Goal: Task Accomplishment & Management: Manage account settings

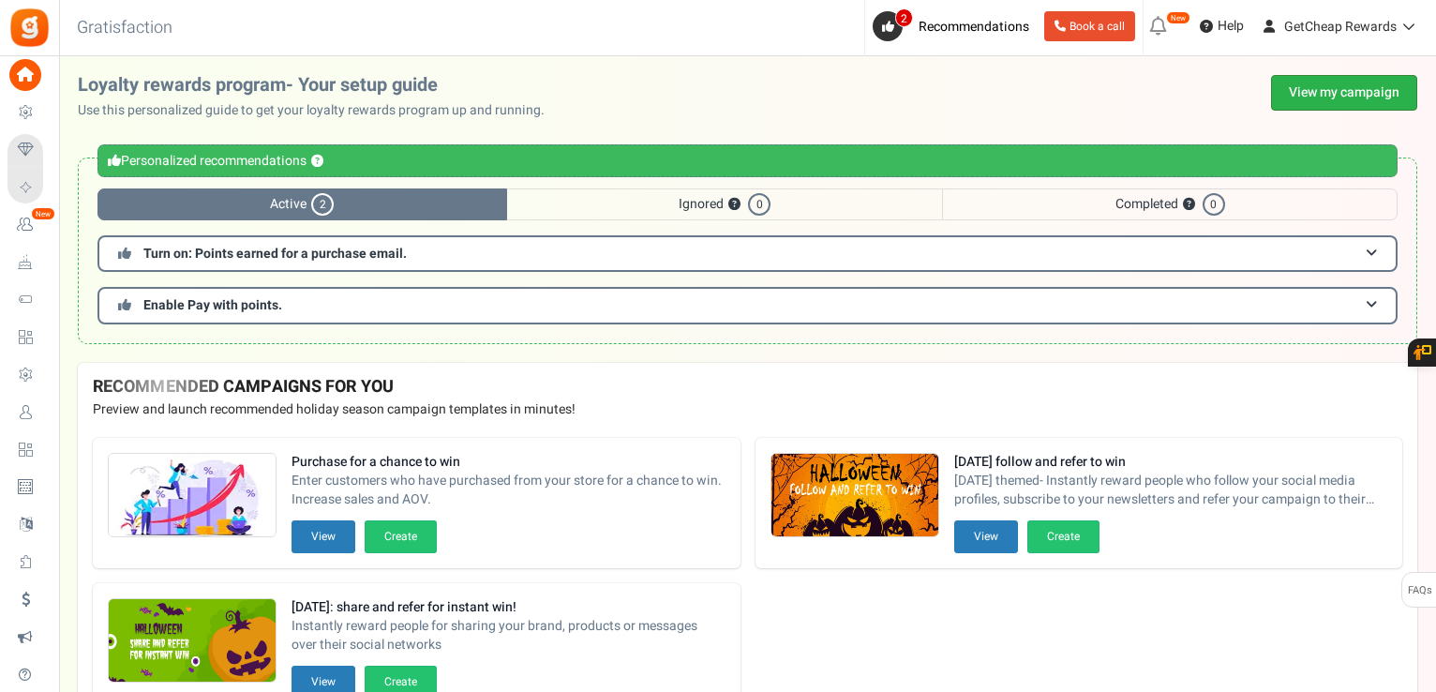
click at [1333, 105] on link "View my campaign" at bounding box center [1344, 93] width 146 height 36
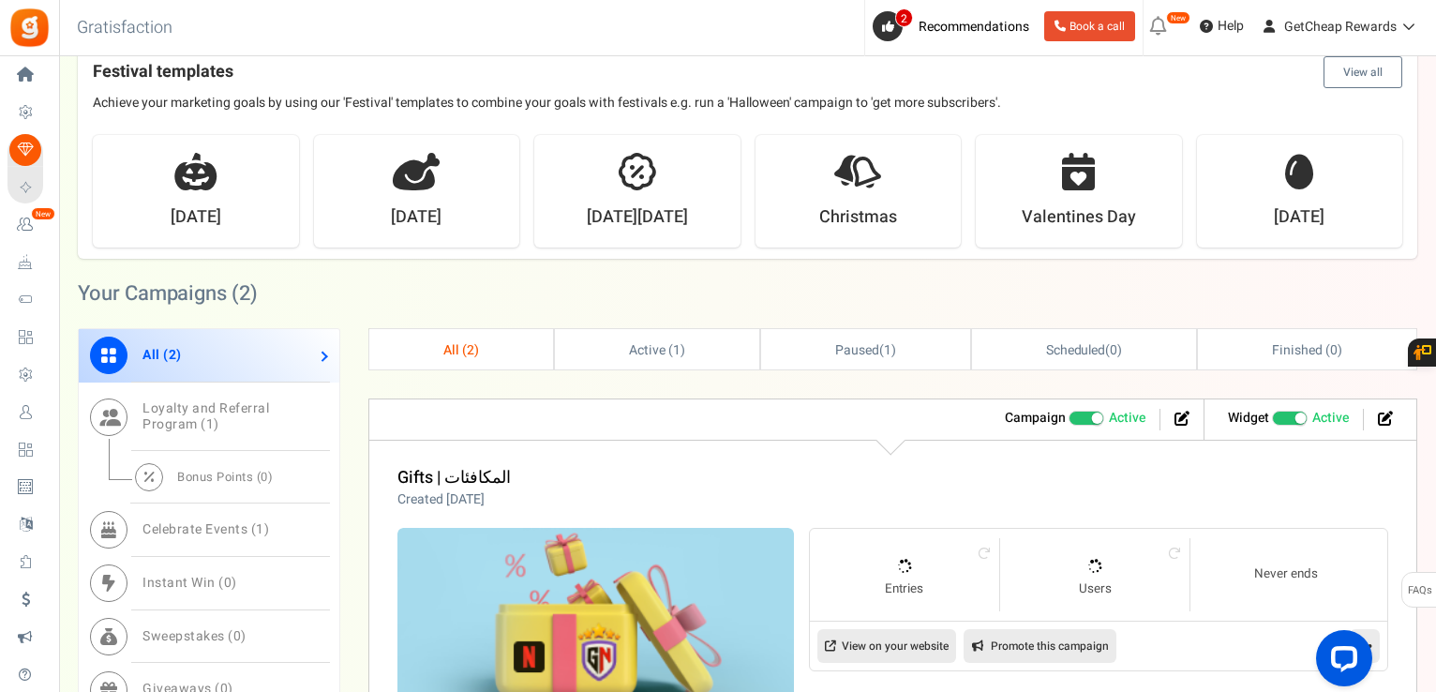
scroll to position [750, 0]
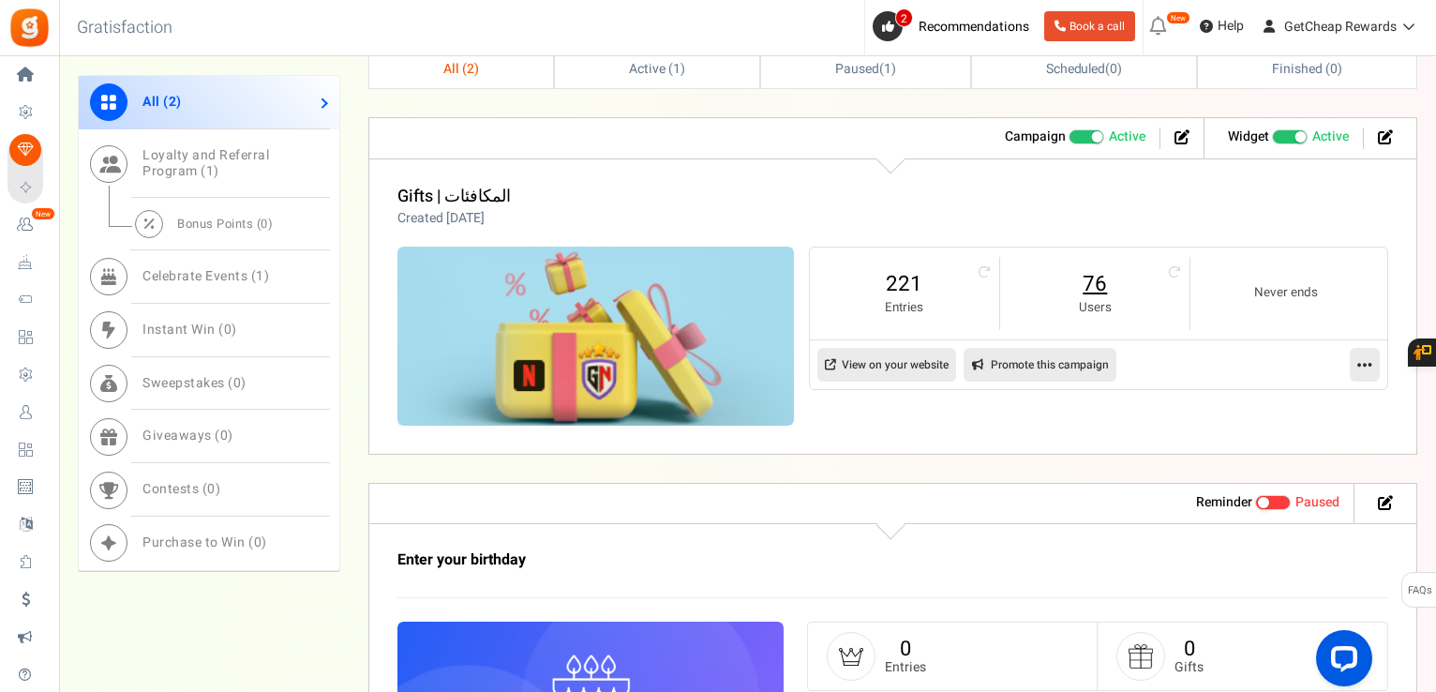
click at [1085, 286] on link "76" at bounding box center [1095, 284] width 152 height 30
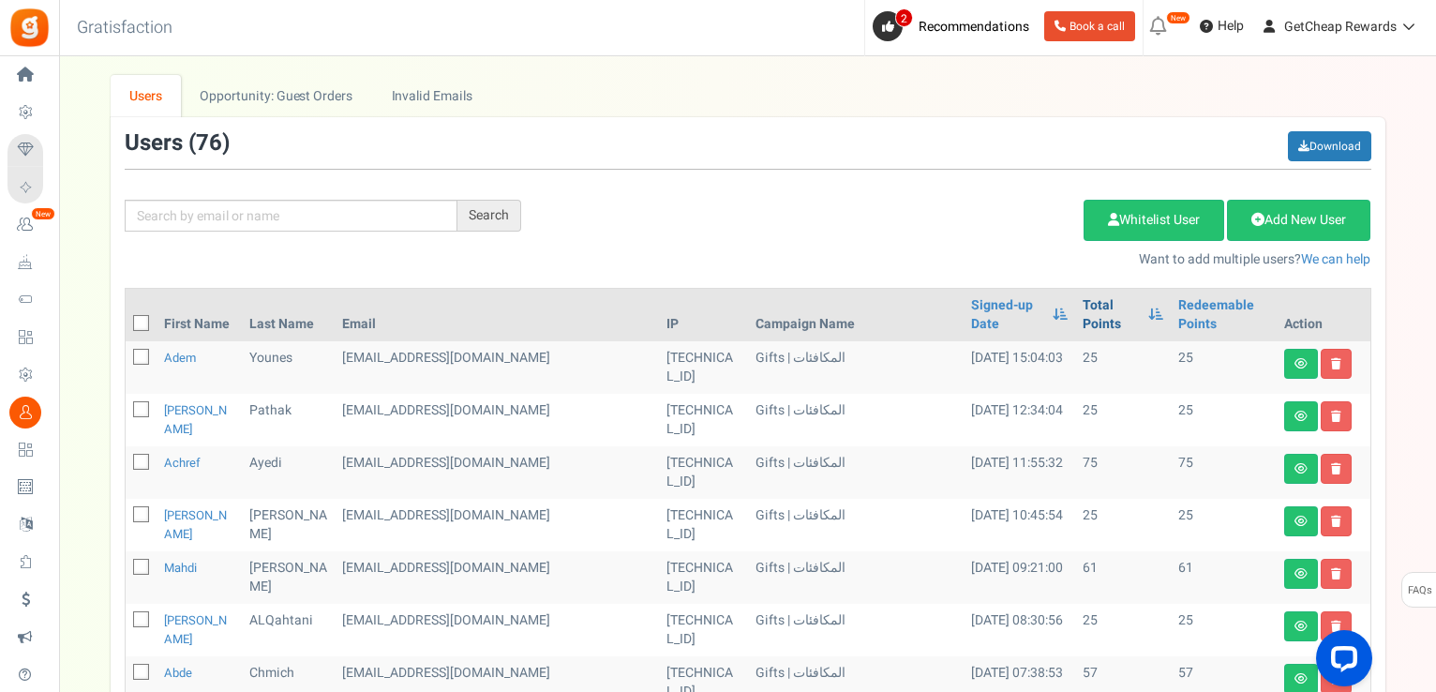
click at [1083, 307] on link "Total Points" at bounding box center [1111, 314] width 56 height 37
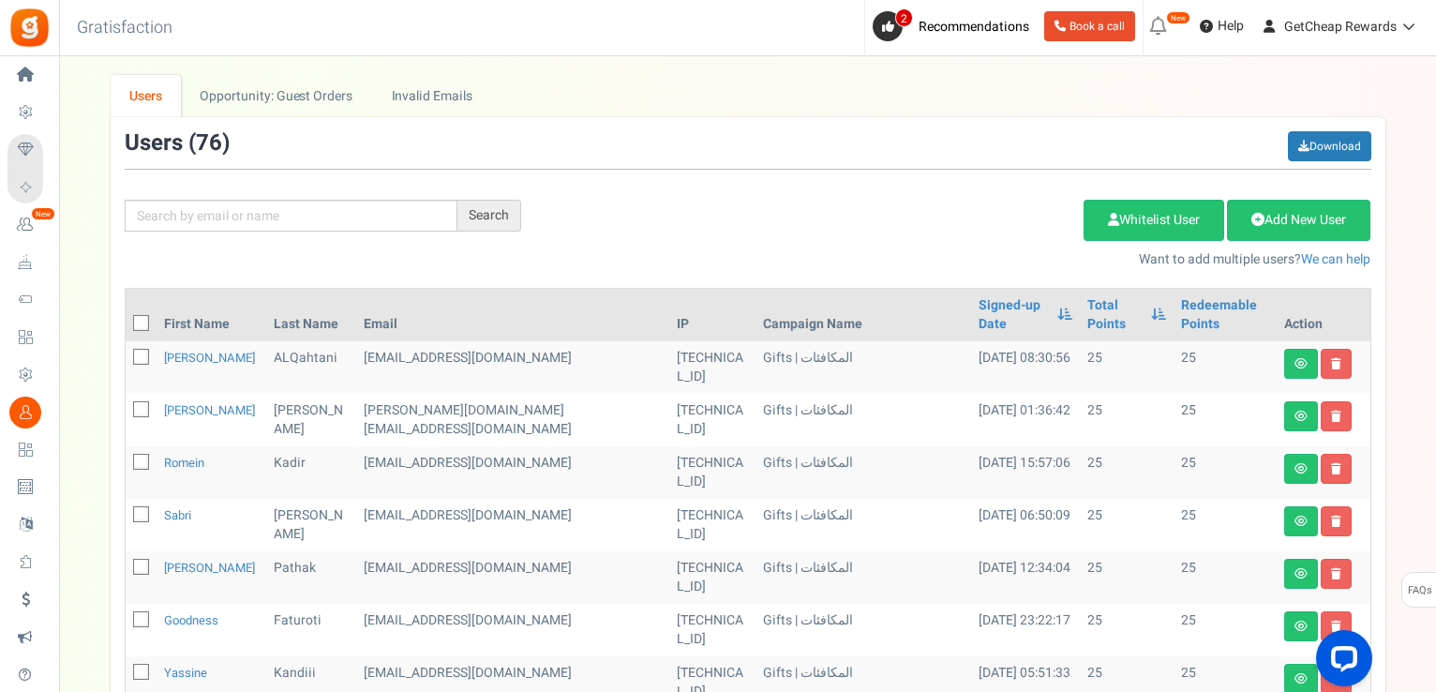
click at [138, 318] on icon at bounding box center [142, 324] width 12 height 12
click at [127, 319] on input "checkbox" at bounding box center [120, 325] width 12 height 12
checkbox input "true"
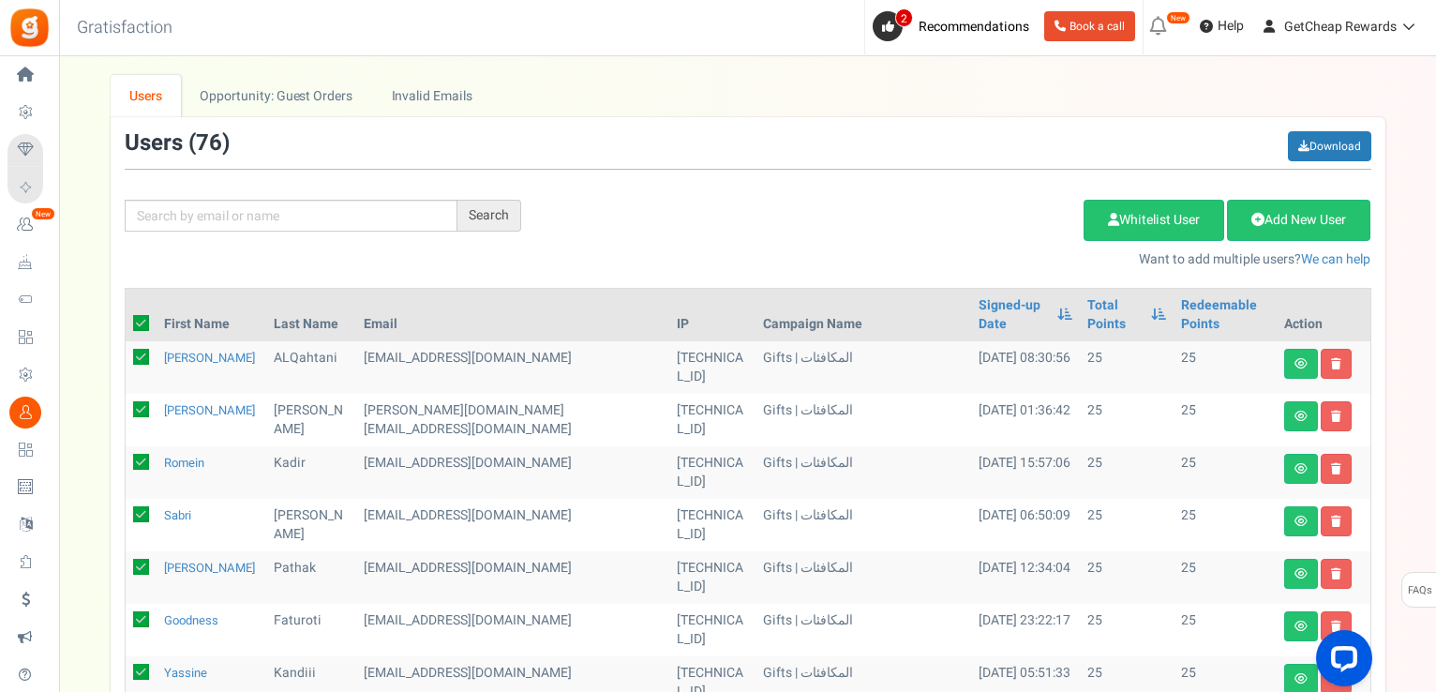
checkbox input "true"
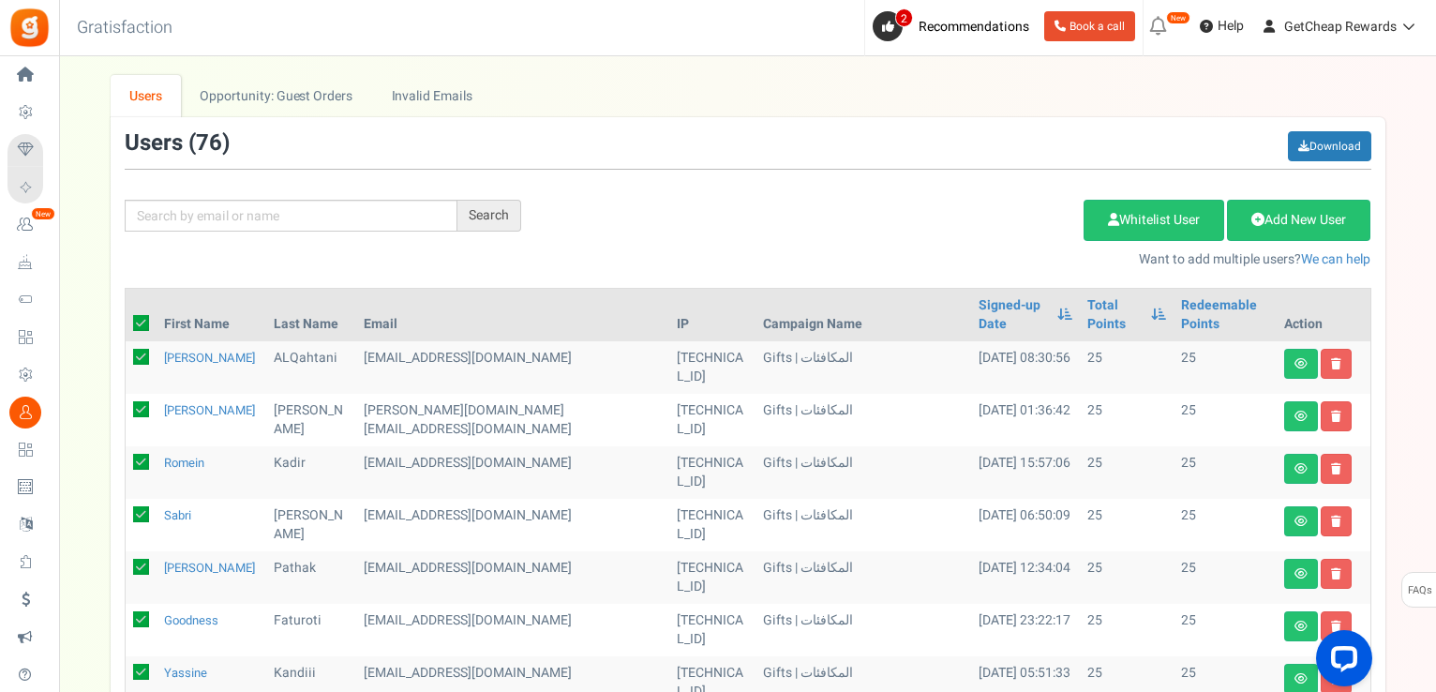
checkbox input "true"
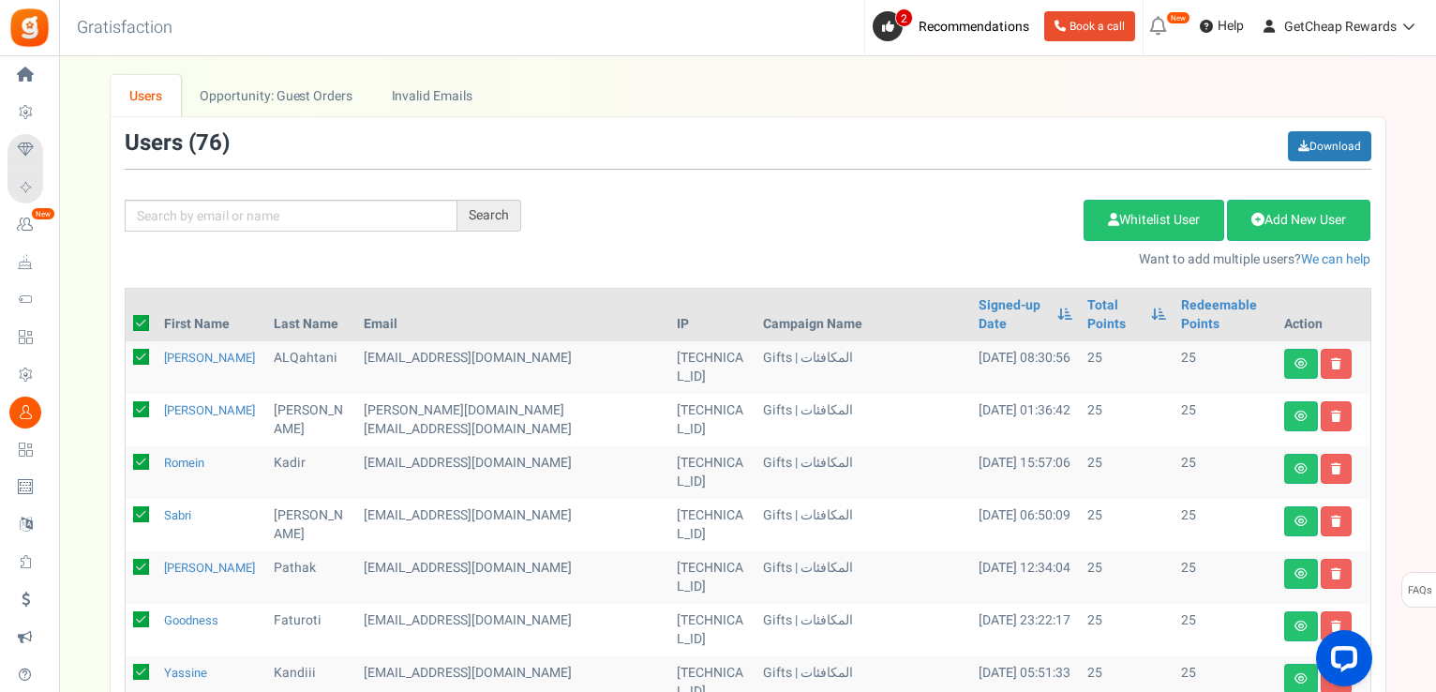
checkbox input "true"
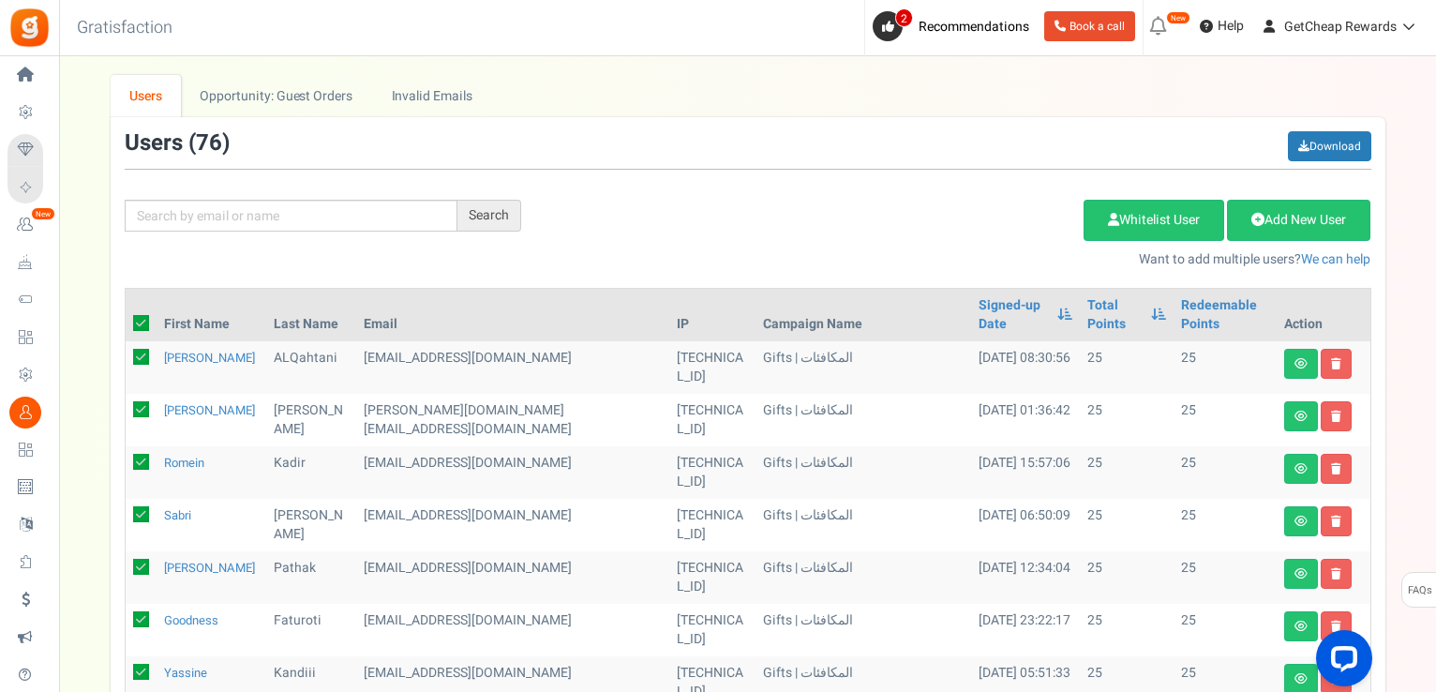
checkbox input "true"
click at [954, 217] on link "Delete Selected Users" at bounding box center [989, 220] width 183 height 41
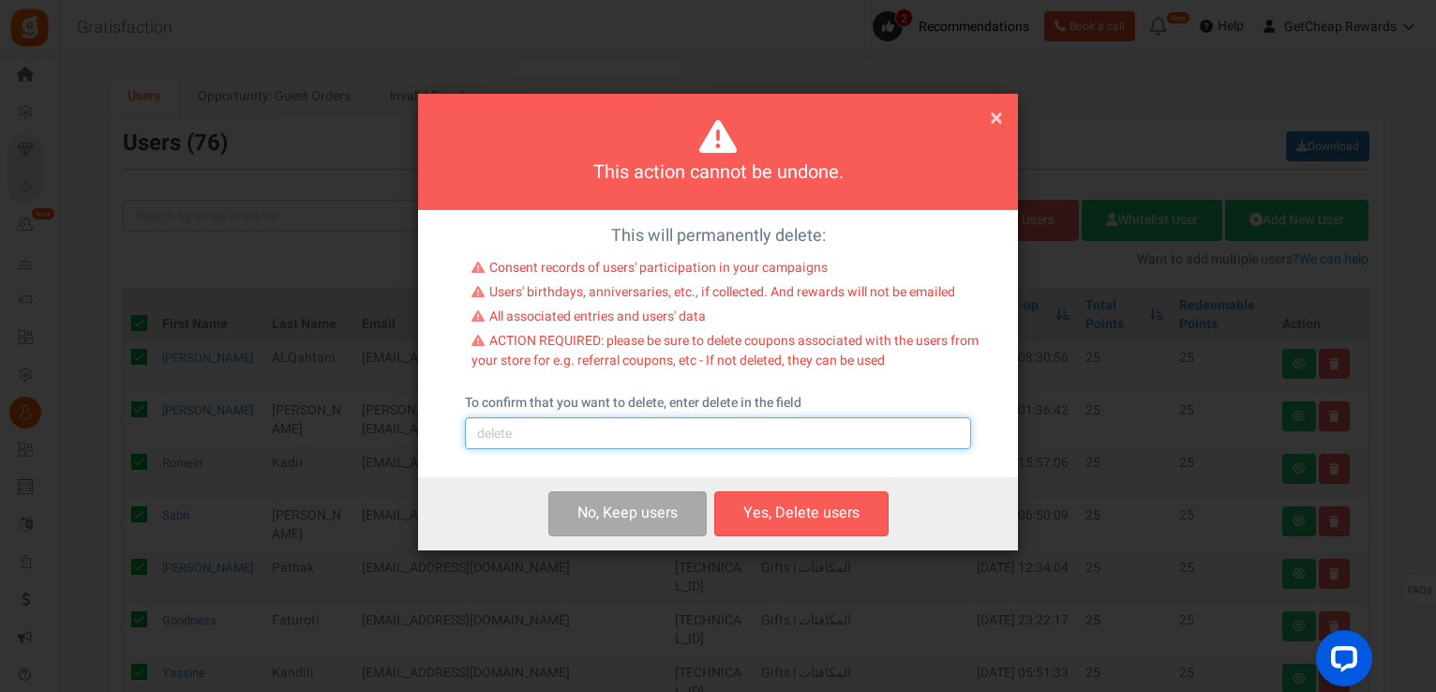
click at [734, 432] on input "text" at bounding box center [718, 433] width 506 height 32
type input "delete"
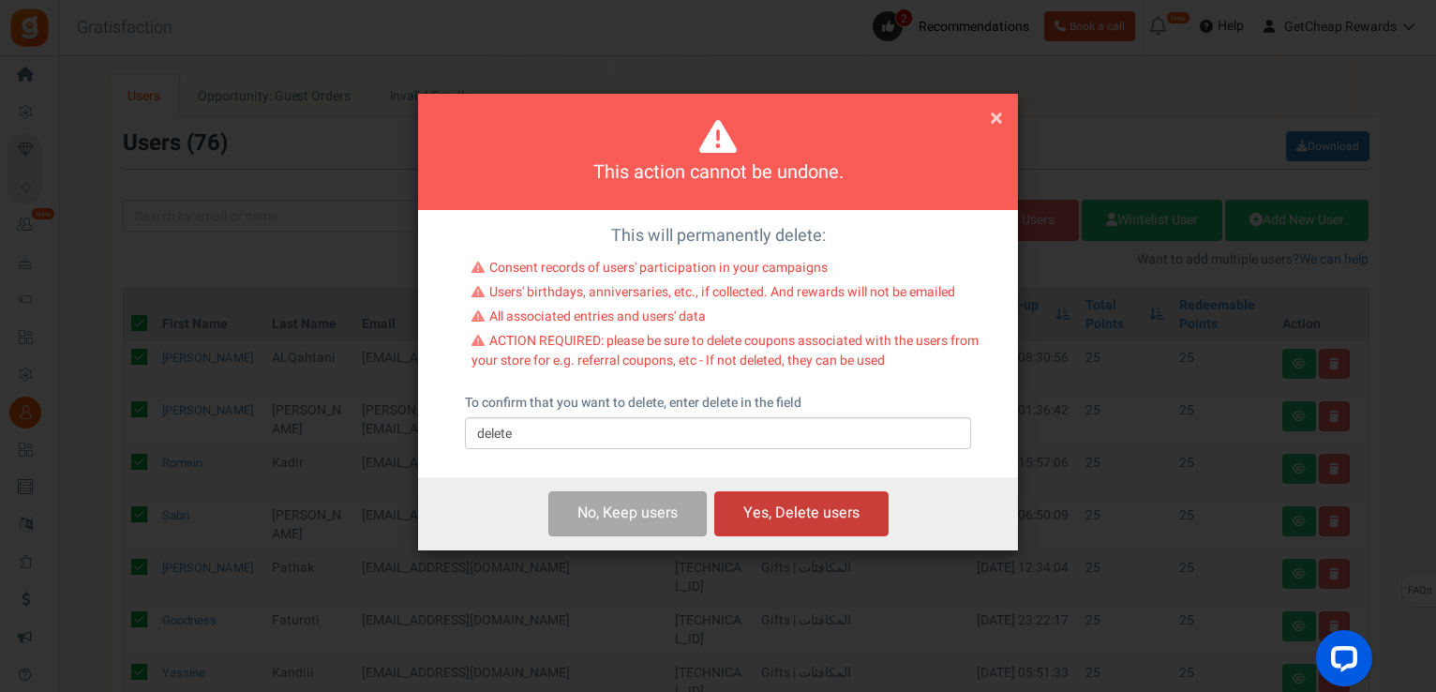
click at [772, 510] on button "Yes, Delete users" at bounding box center [801, 513] width 174 height 44
checkbox input "false"
